Goal: Task Accomplishment & Management: Manage account settings

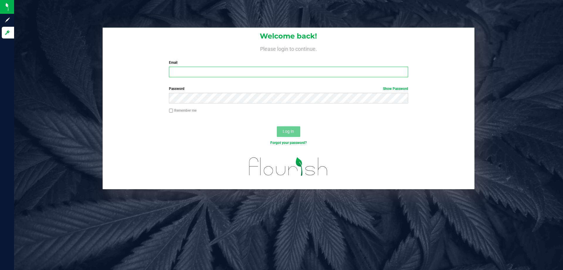
click at [233, 73] on input "Email" at bounding box center [288, 72] width 239 height 11
type input "[EMAIL_ADDRESS][DOMAIN_NAME]"
click at [277, 126] on button "Log In" at bounding box center [288, 131] width 23 height 11
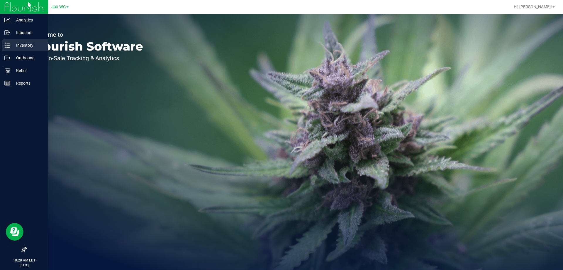
click at [28, 50] on div "Inventory" at bounding box center [25, 45] width 46 height 12
click at [29, 47] on p "Inventory" at bounding box center [27, 45] width 35 height 7
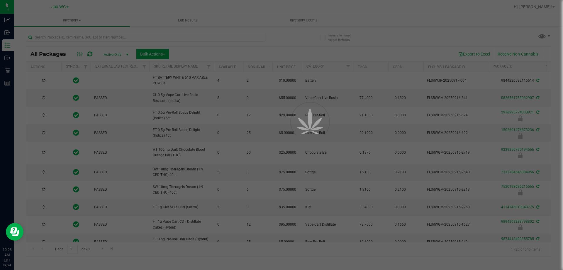
click at [93, 34] on div at bounding box center [281, 135] width 563 height 270
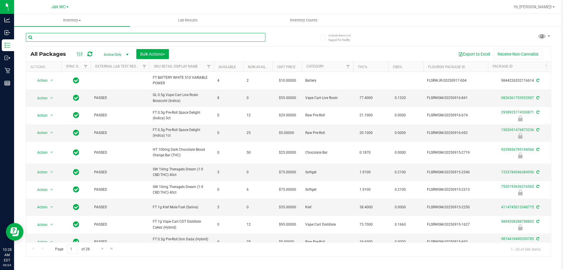
click at [92, 37] on input "text" at bounding box center [146, 37] width 240 height 9
type input "2452071687736799"
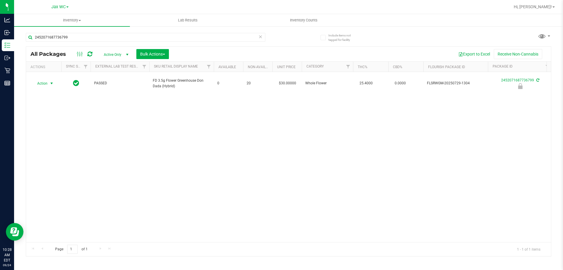
click at [45, 79] on span "Action" at bounding box center [40, 83] width 16 height 8
click at [54, 122] on li "Print package label" at bounding box center [51, 125] width 38 height 9
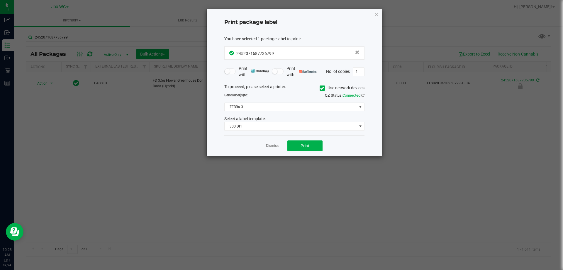
click at [284, 95] on div "Send label(s) to:" at bounding box center [257, 94] width 74 height 5
click at [279, 105] on span "ZEBRA-3" at bounding box center [291, 107] width 132 height 8
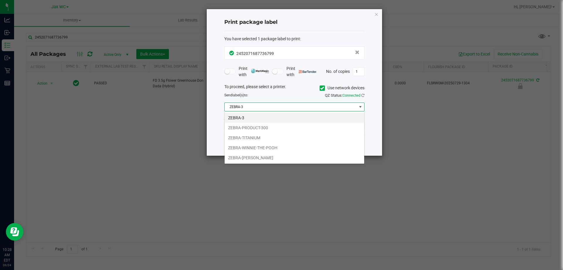
scroll to position [9, 140]
click at [255, 149] on li "ZEBRA-WINNIE-THE-POOH" at bounding box center [295, 148] width 140 height 10
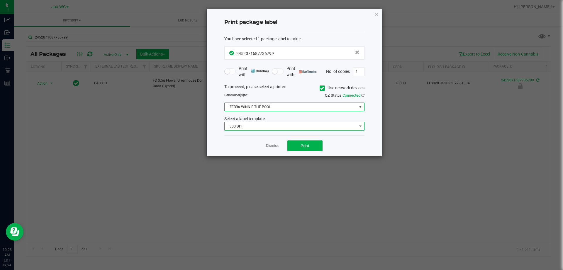
click at [250, 129] on span "300 DPI" at bounding box center [291, 126] width 132 height 8
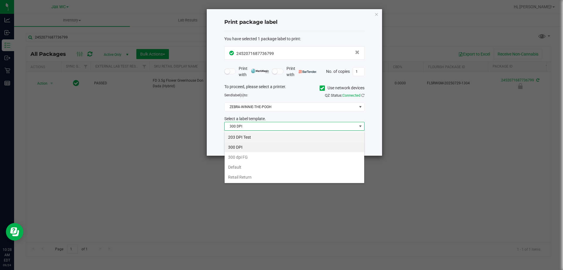
click at [246, 136] on li "203 DPI Test" at bounding box center [295, 137] width 140 height 10
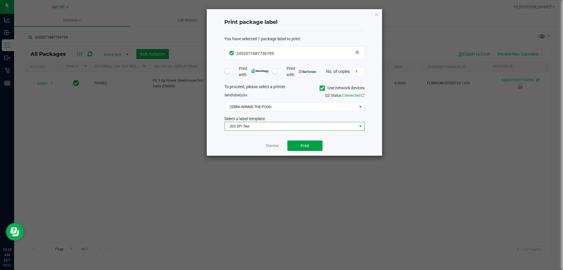
click at [308, 143] on span "Print" at bounding box center [305, 145] width 9 height 5
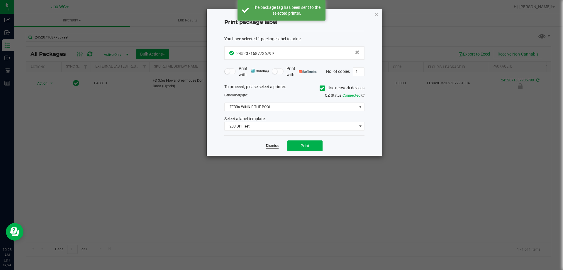
click at [274, 148] on link "Dismiss" at bounding box center [272, 145] width 13 height 5
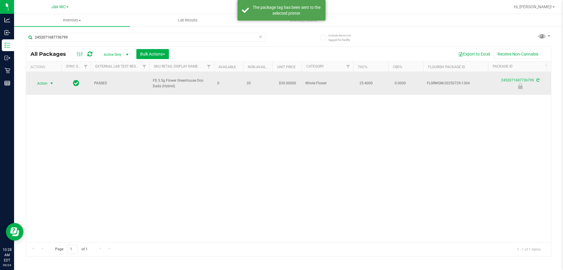
click at [51, 81] on span "select" at bounding box center [51, 83] width 5 height 5
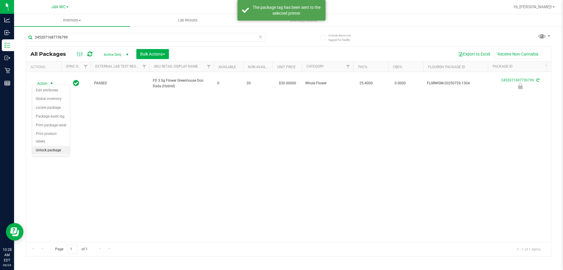
click at [62, 146] on li "Unlock package" at bounding box center [51, 150] width 38 height 9
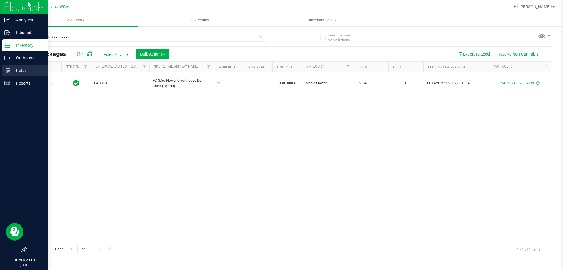
click at [18, 70] on p "Retail" at bounding box center [27, 70] width 35 height 7
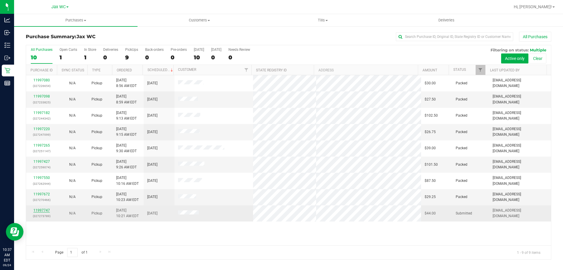
click at [43, 209] on link "11997747" at bounding box center [41, 210] width 16 height 4
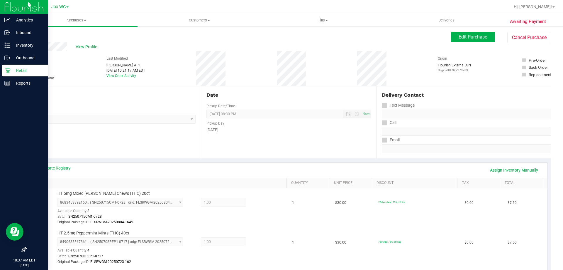
click at [30, 70] on p "Retail" at bounding box center [27, 70] width 35 height 7
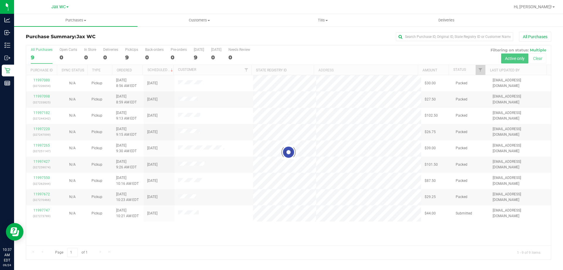
click at [46, 209] on div at bounding box center [288, 152] width 525 height 214
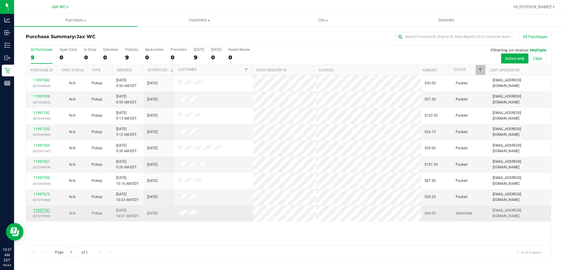
click at [38, 210] on link "11997747" at bounding box center [41, 210] width 16 height 4
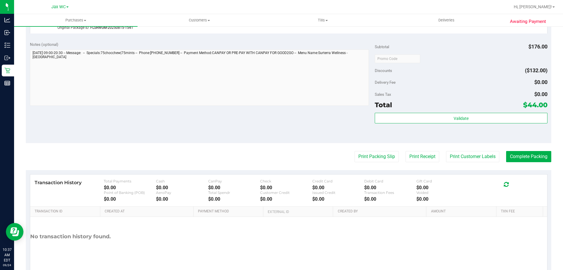
scroll to position [334, 0]
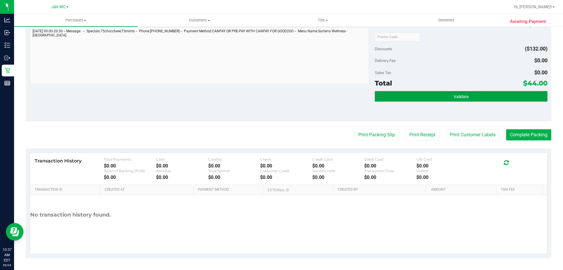
click at [508, 92] on button "Validate" at bounding box center [461, 96] width 172 height 11
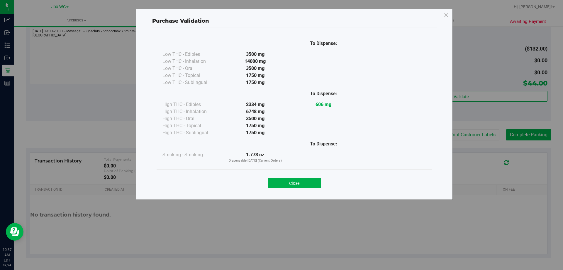
click at [536, 133] on div "Purchase Validation To Dispense: Low THC - Edibles 3500 mg" at bounding box center [284, 135] width 568 height 270
click at [281, 181] on button "Close" at bounding box center [294, 182] width 53 height 11
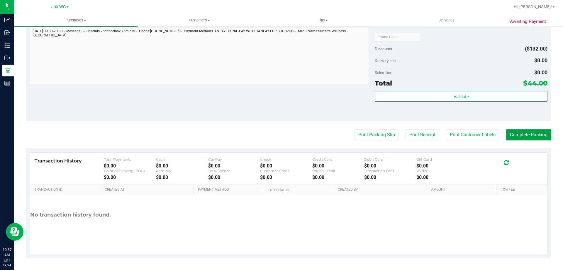
click at [517, 133] on button "Complete Packing" at bounding box center [528, 134] width 45 height 11
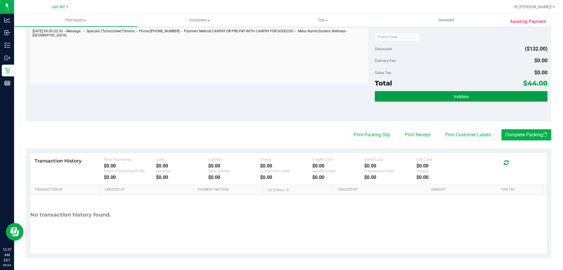
click at [491, 96] on button "Validate" at bounding box center [461, 96] width 172 height 11
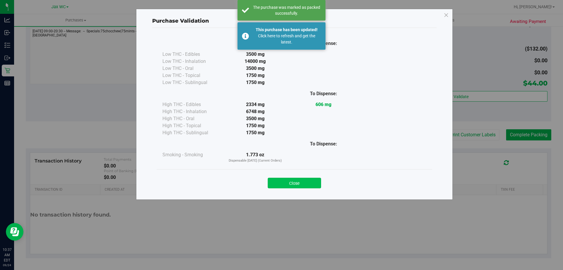
click at [285, 181] on button "Close" at bounding box center [294, 182] width 53 height 11
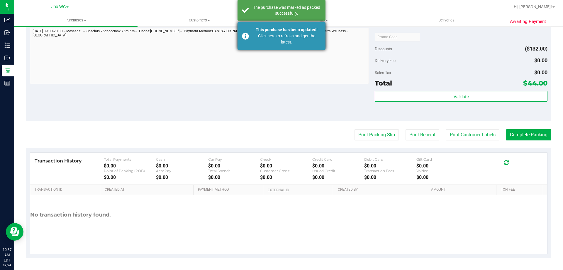
click at [304, 49] on div "This purchase has been updated! Click here to refresh and get the latest." at bounding box center [282, 35] width 88 height 27
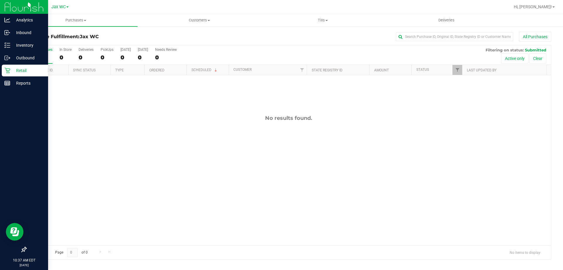
click at [0, 72] on link "Retail" at bounding box center [24, 71] width 48 height 13
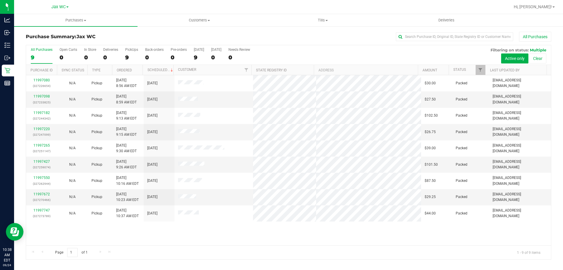
click at [540, 3] on div "Hi, [PERSON_NAME]!" at bounding box center [535, 7] width 46 height 10
click at [540, 6] on span "Hi, [PERSON_NAME]!" at bounding box center [533, 6] width 38 height 5
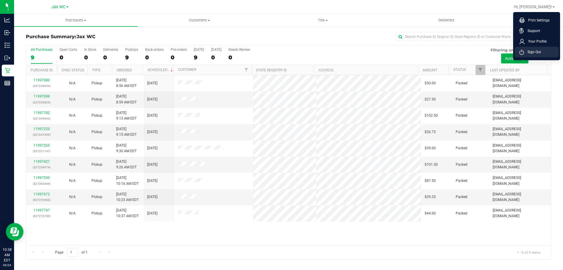
click at [535, 57] on li "Sign Out" at bounding box center [537, 52] width 44 height 11
